Goal: Information Seeking & Learning: Learn about a topic

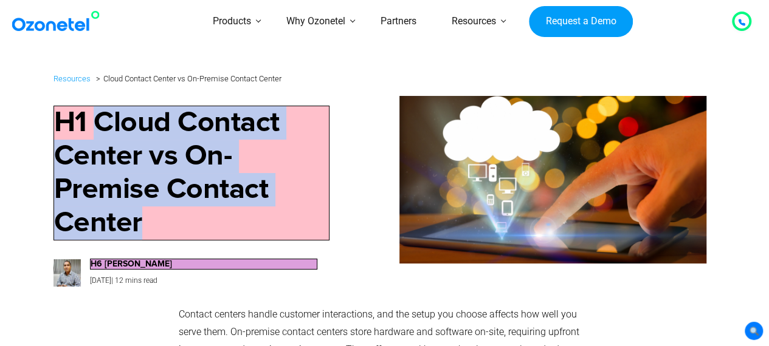
drag, startPoint x: 97, startPoint y: 116, endPoint x: 151, endPoint y: 229, distance: 124.5
click at [151, 229] on h1 "H1 Cloud Contact Center vs On-Premise Contact Center" at bounding box center [191, 173] width 276 height 135
copy h1 "Cloud Contact Center vs On-Premise Contact Center"
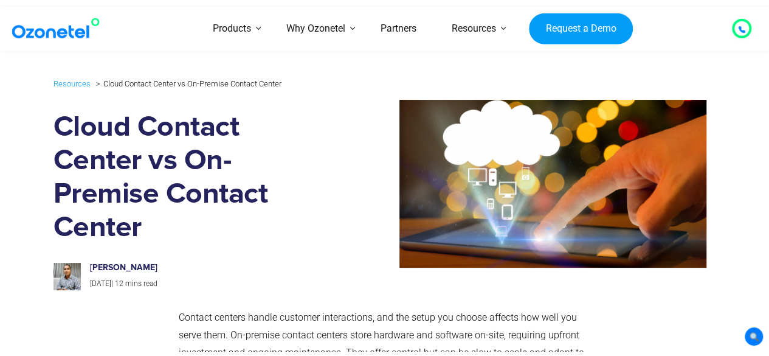
scroll to position [2074, 0]
